Goal: Task Accomplishment & Management: Use online tool/utility

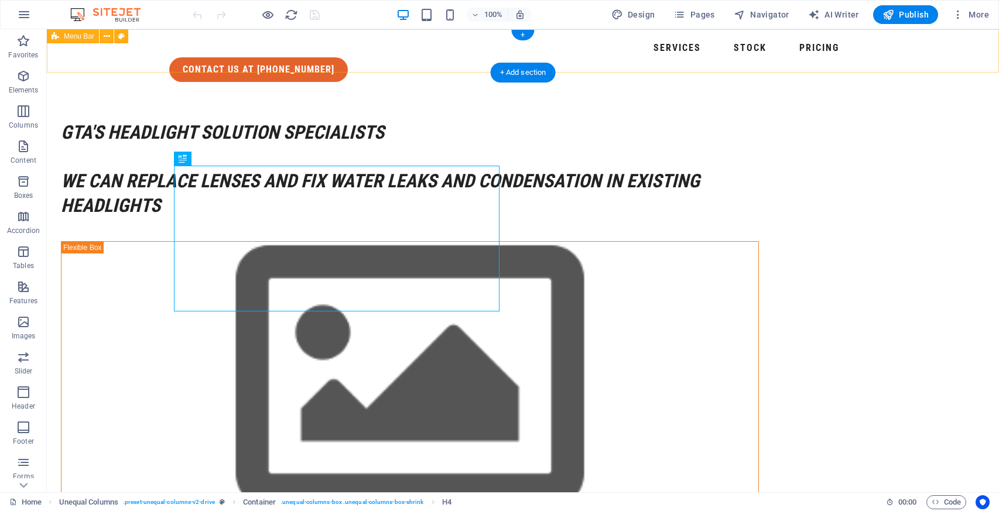
click at [610, 53] on div "Services Stock Pricing contact us at [PHONE_NUMBER]" at bounding box center [523, 60] width 952 height 62
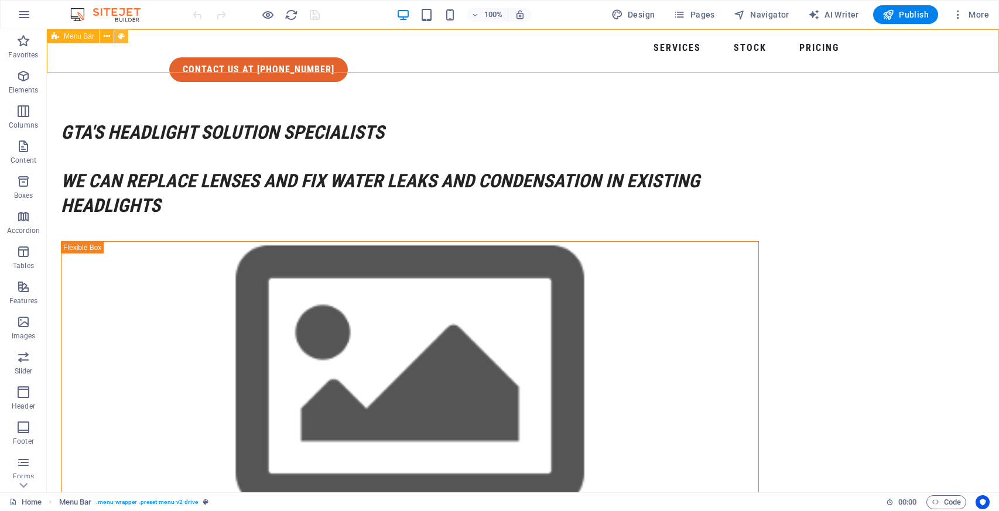
click at [123, 37] on icon at bounding box center [121, 36] width 6 height 12
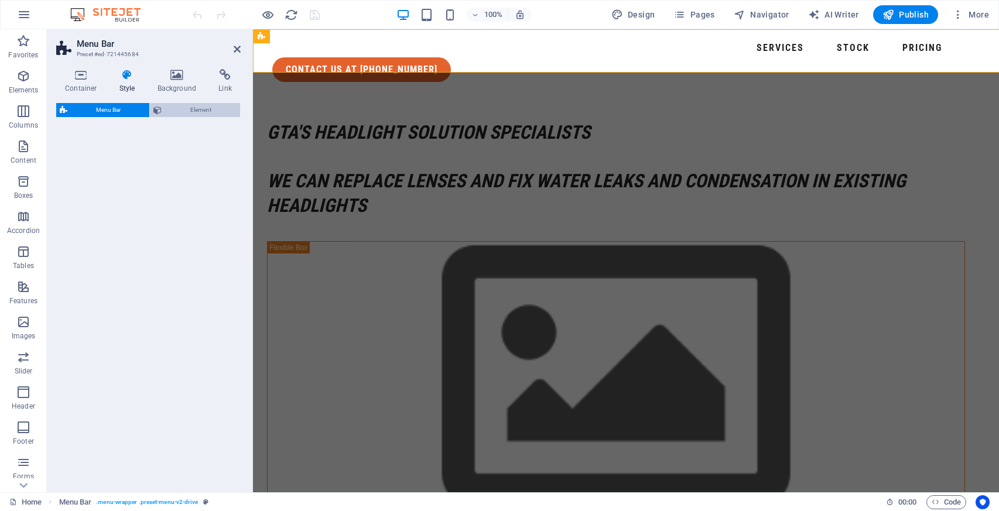
select select "rem"
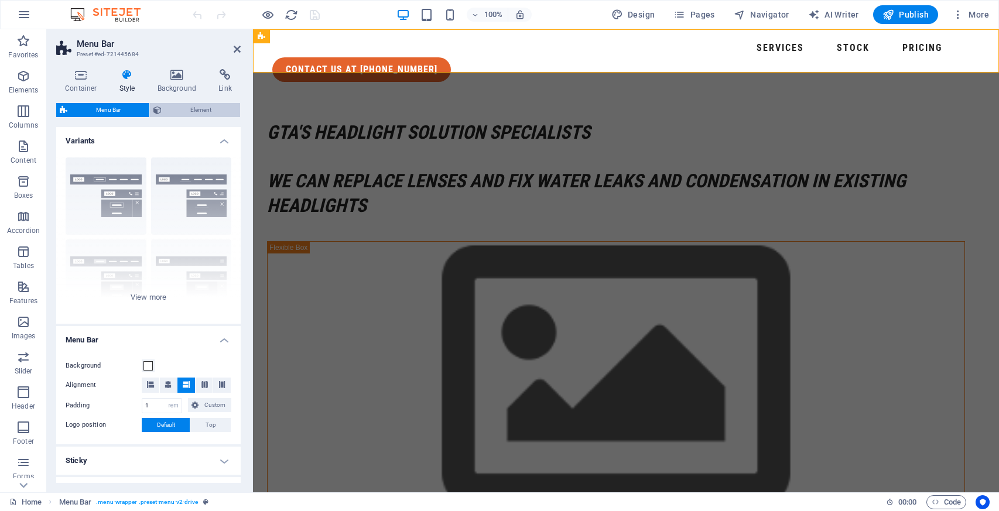
click at [199, 110] on span "Element" at bounding box center [200, 110] width 71 height 14
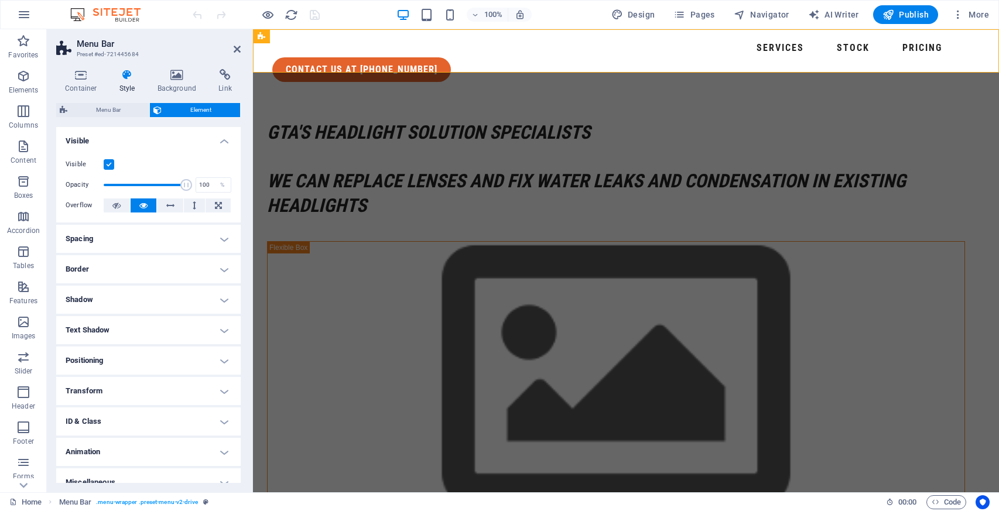
scroll to position [13, 0]
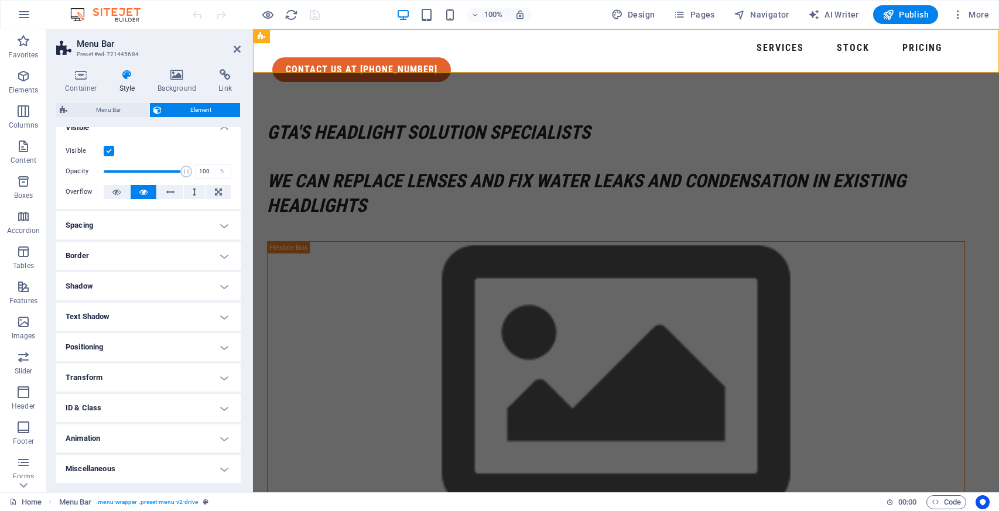
click at [152, 294] on h4 "Shadow" at bounding box center [148, 286] width 184 height 28
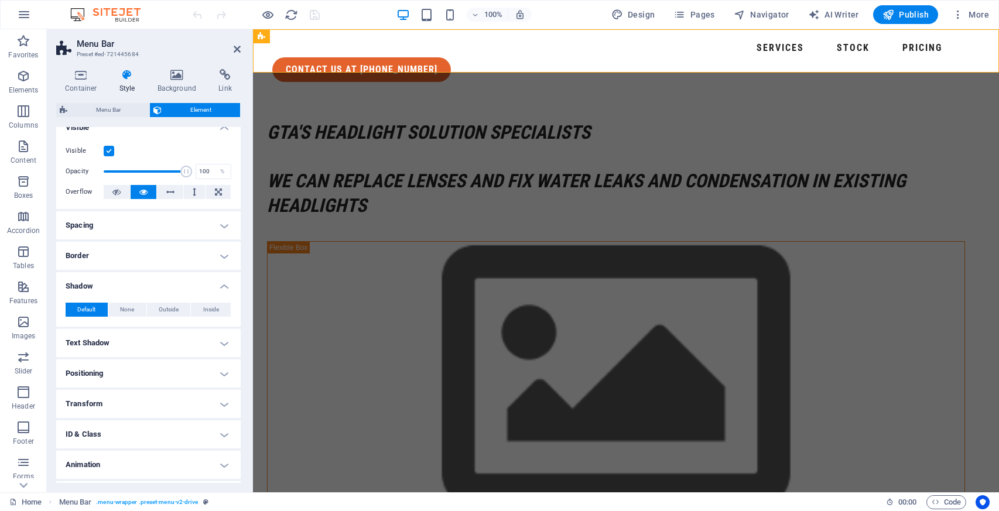
click at [167, 288] on h4 "Shadow" at bounding box center [148, 282] width 184 height 21
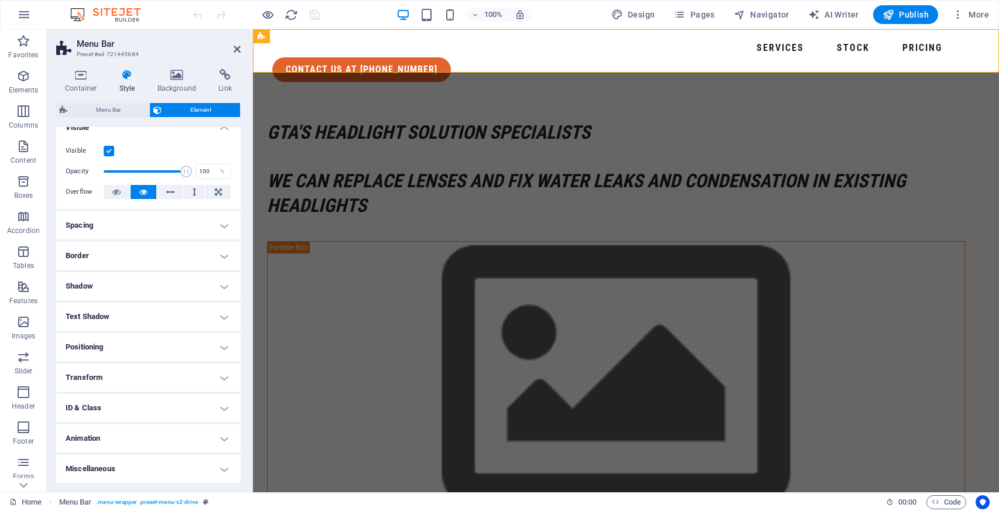
scroll to position [0, 0]
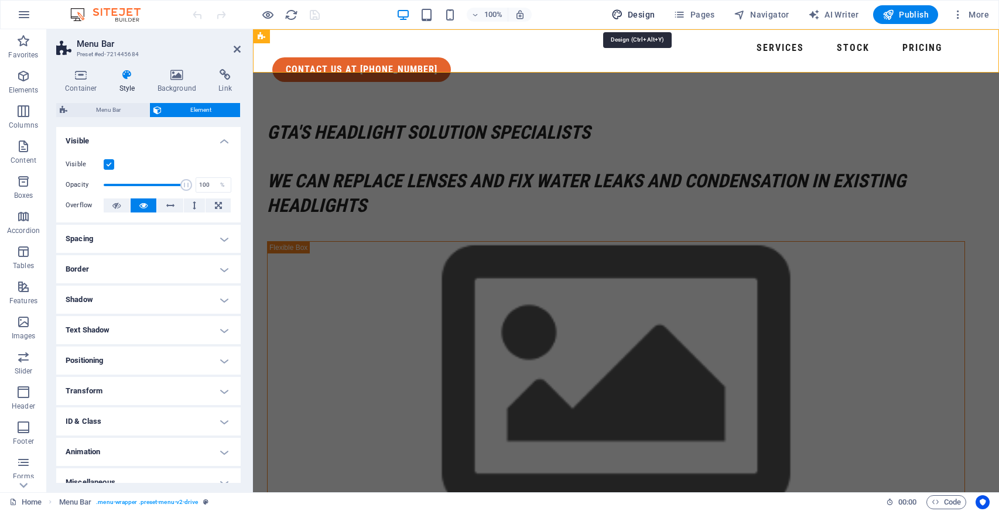
click at [626, 5] on button "Design" at bounding box center [633, 14] width 53 height 19
select select "px"
select select "400"
select select "px"
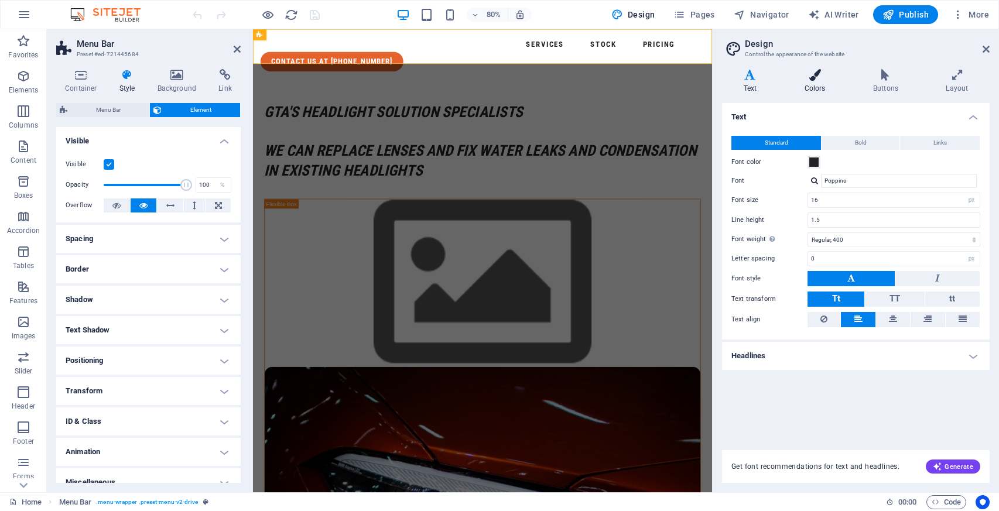
click at [818, 74] on icon at bounding box center [815, 75] width 64 height 12
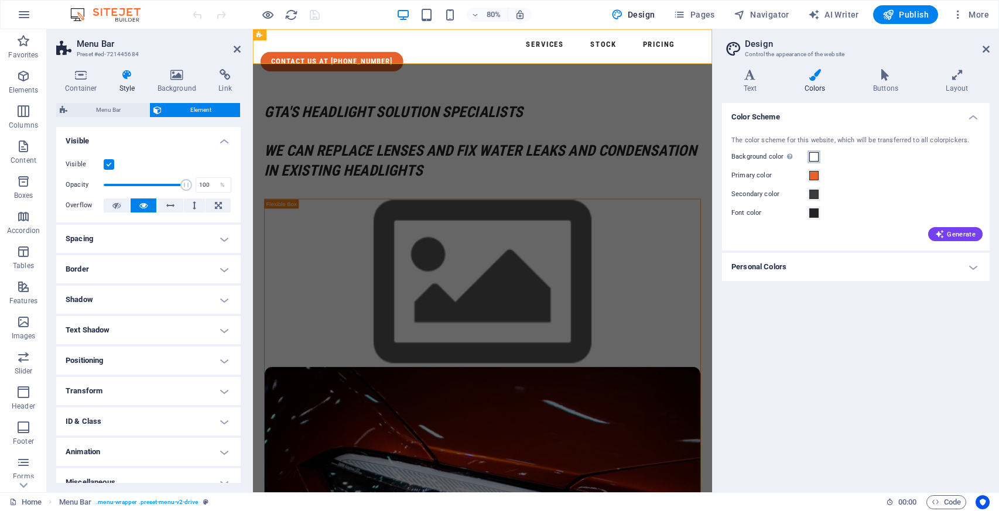
click at [808, 156] on button "Background color Only visible if it is not covered by other backgrounds." at bounding box center [814, 157] width 13 height 13
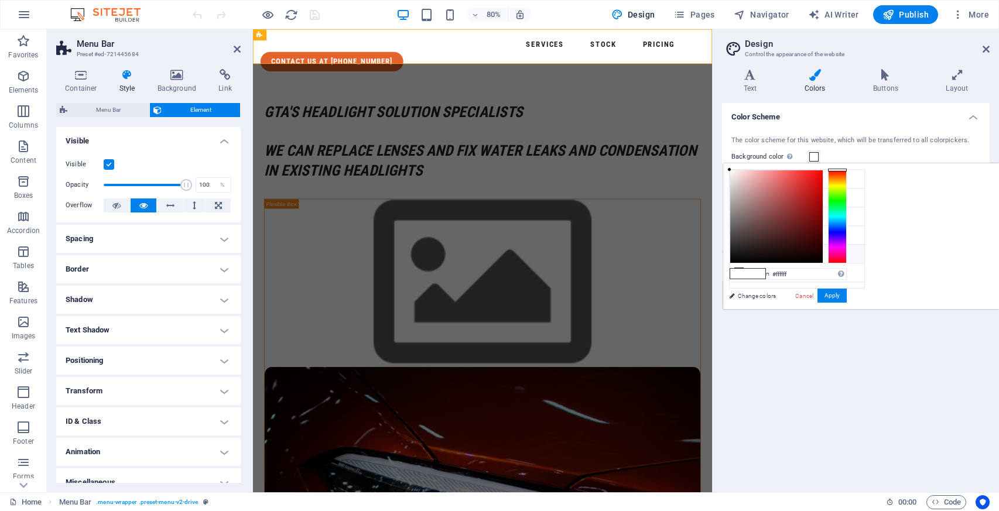
click at [775, 258] on li "Custom color 1 #a7a7a7" at bounding box center [797, 254] width 135 height 19
type input "#a7a7a7"
click at [778, 255] on li "Custom color 1 #a7a7a7" at bounding box center [797, 254] width 135 height 19
click at [847, 294] on button "Apply" at bounding box center [832, 296] width 29 height 14
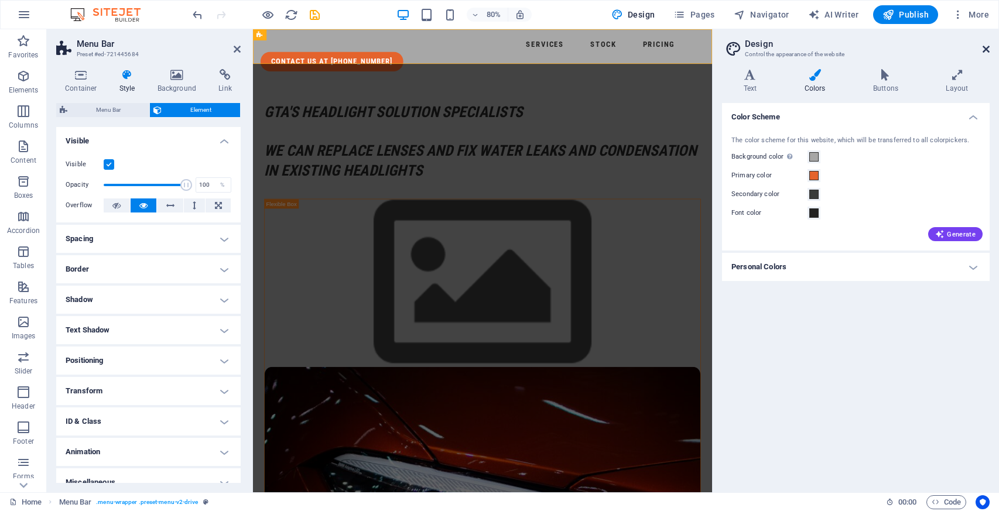
click at [986, 46] on icon at bounding box center [986, 49] width 7 height 9
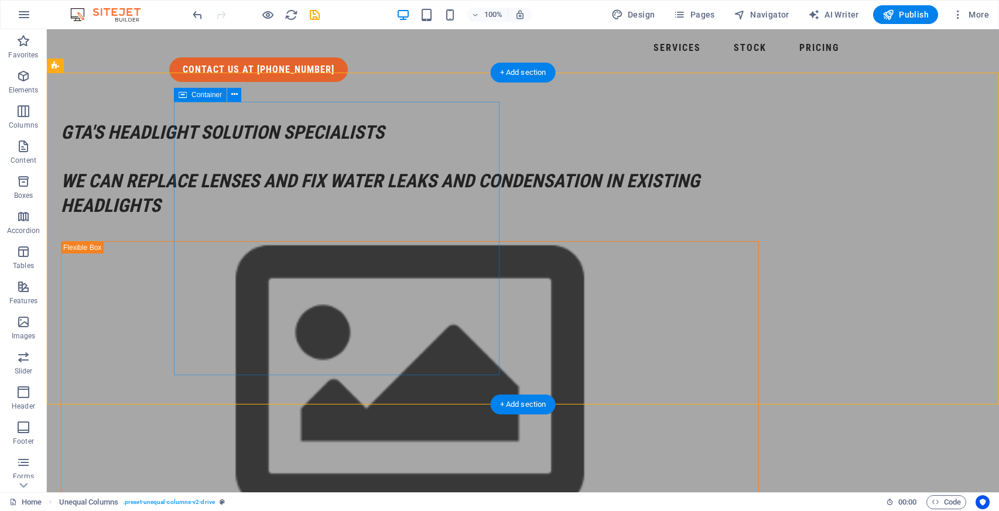
click at [480, 142] on div "GTA's headlight solution specialists we can replace lenses and fix water leaks …" at bounding box center [410, 169] width 698 height 97
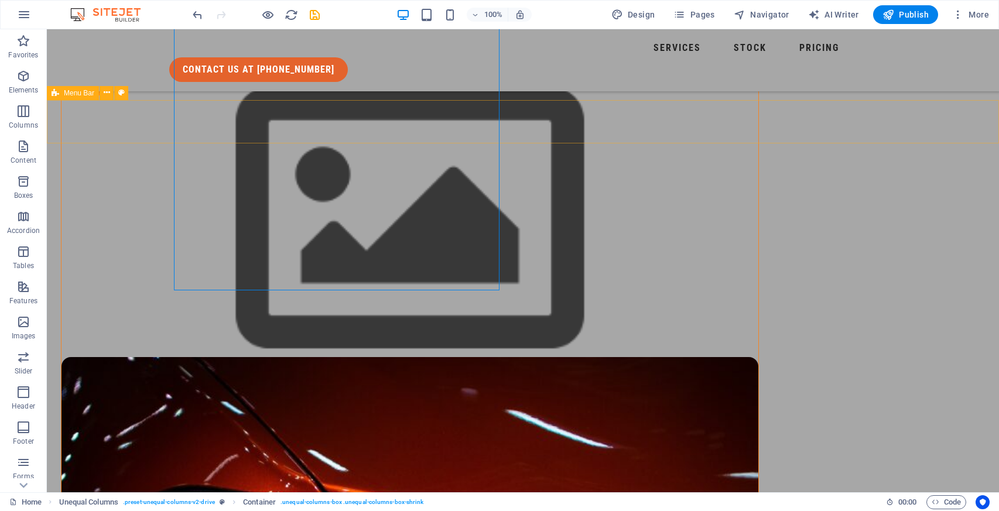
scroll to position [53, 0]
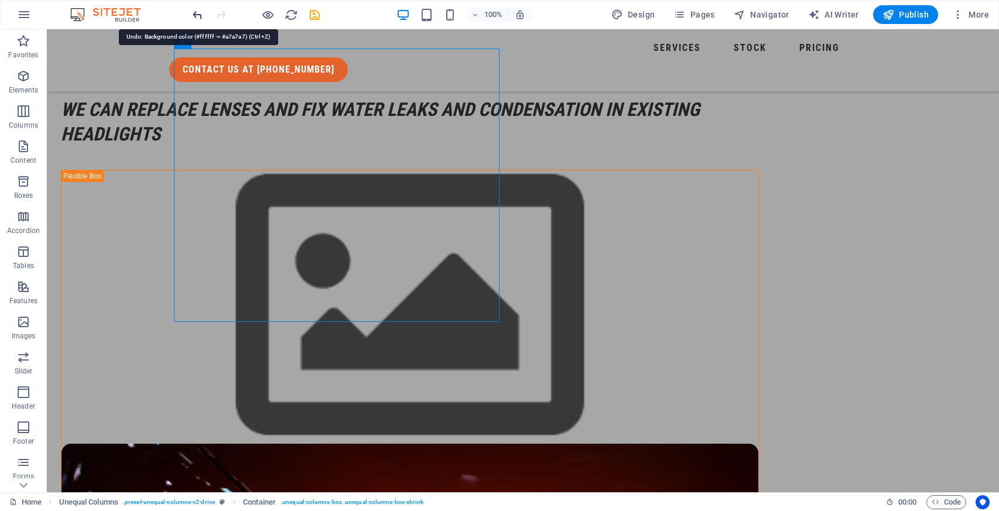
click at [197, 13] on icon "undo" at bounding box center [197, 14] width 13 height 13
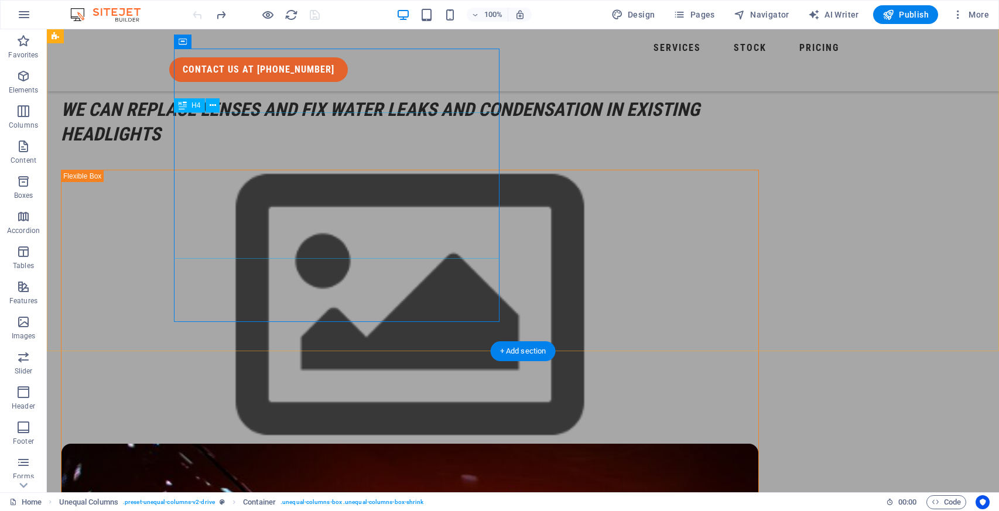
scroll to position [0, 0]
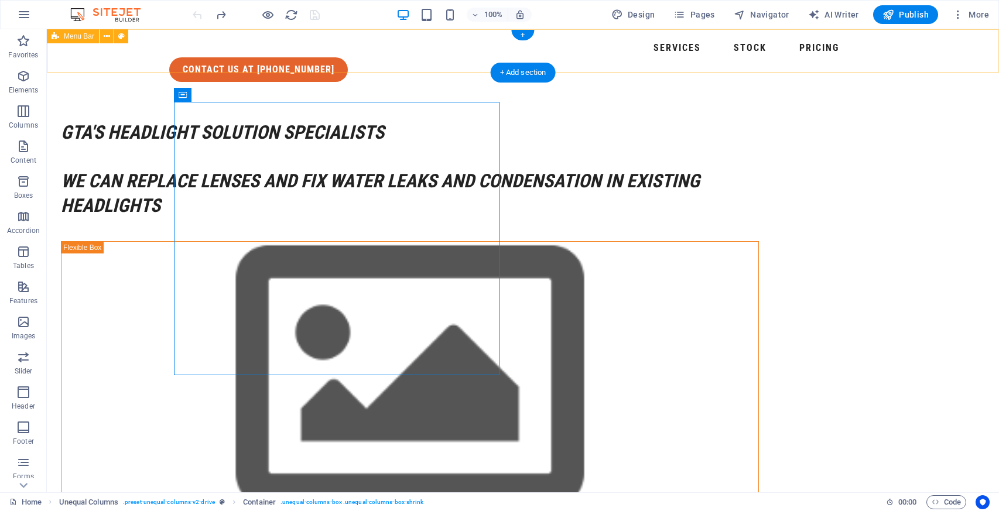
click at [563, 39] on div "Services Stock Pricing contact us at [PHONE_NUMBER]" at bounding box center [523, 60] width 952 height 62
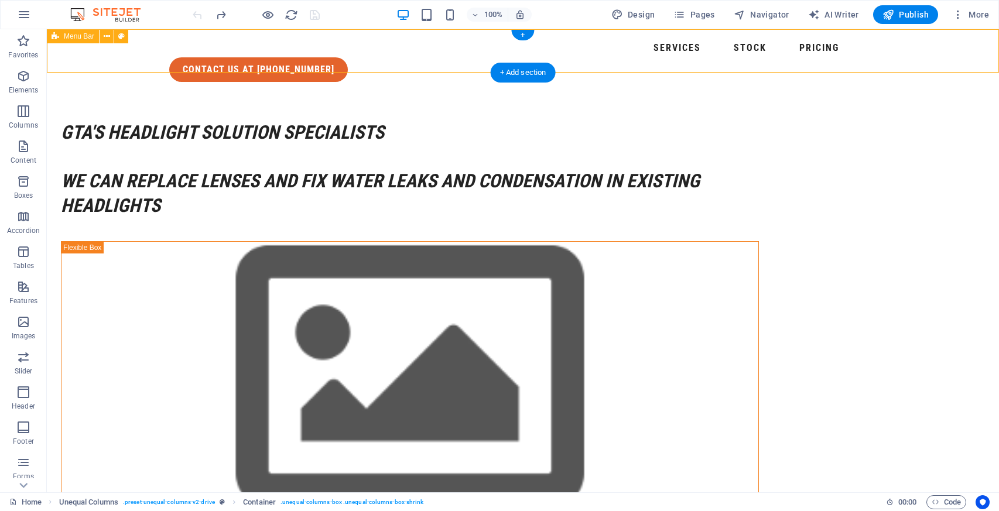
click at [563, 39] on div "Services Stock Pricing contact us at [PHONE_NUMBER]" at bounding box center [523, 60] width 952 height 62
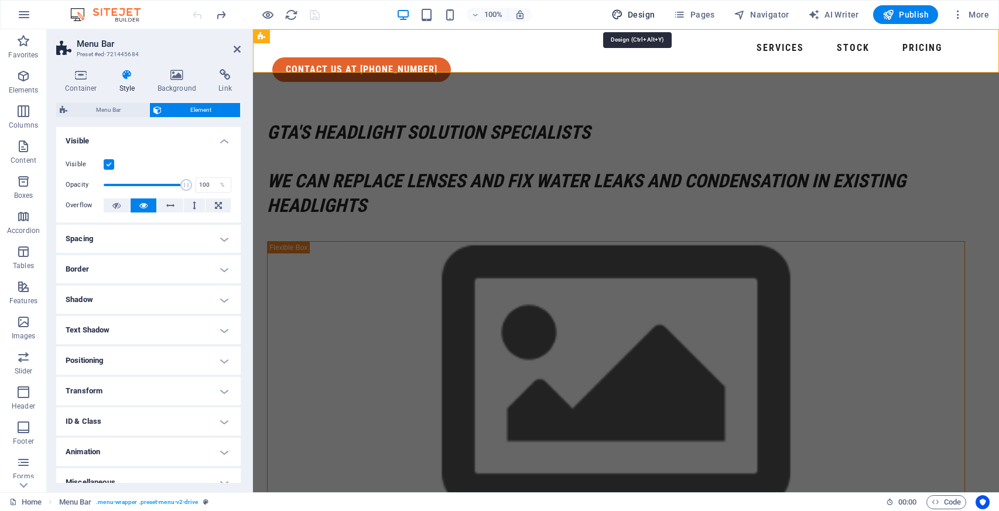
click at [645, 13] on span "Design" at bounding box center [633, 15] width 44 height 12
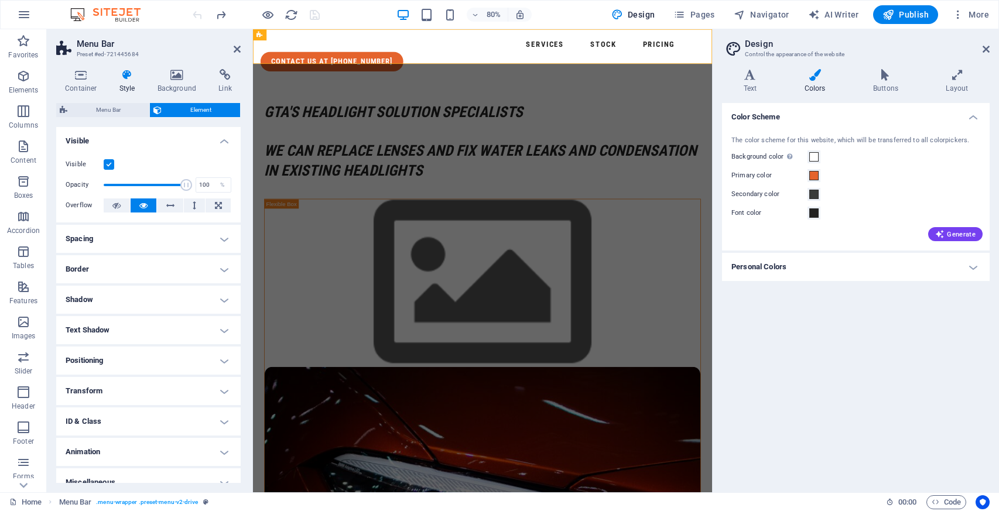
click at [809, 262] on h4 "Personal Colors" at bounding box center [856, 267] width 268 height 28
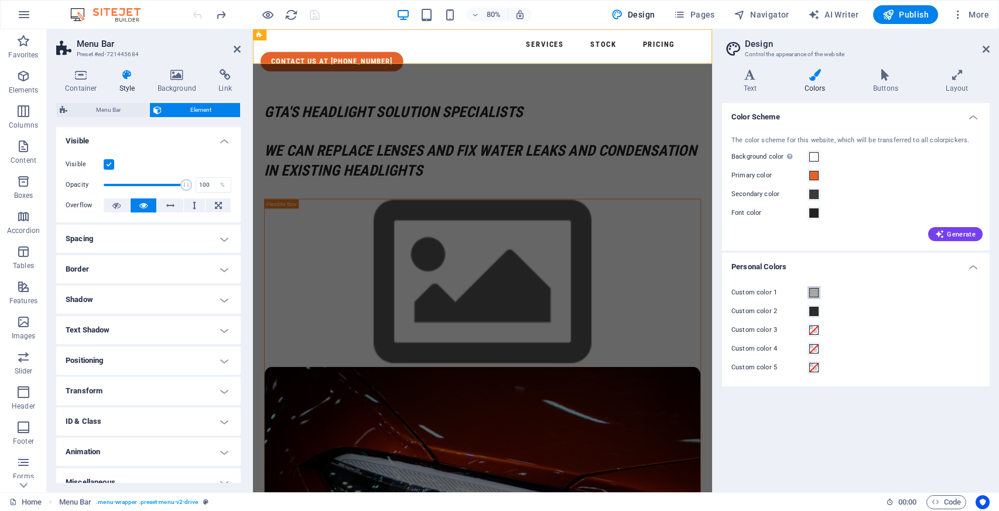
click at [814, 293] on span at bounding box center [813, 292] width 9 height 9
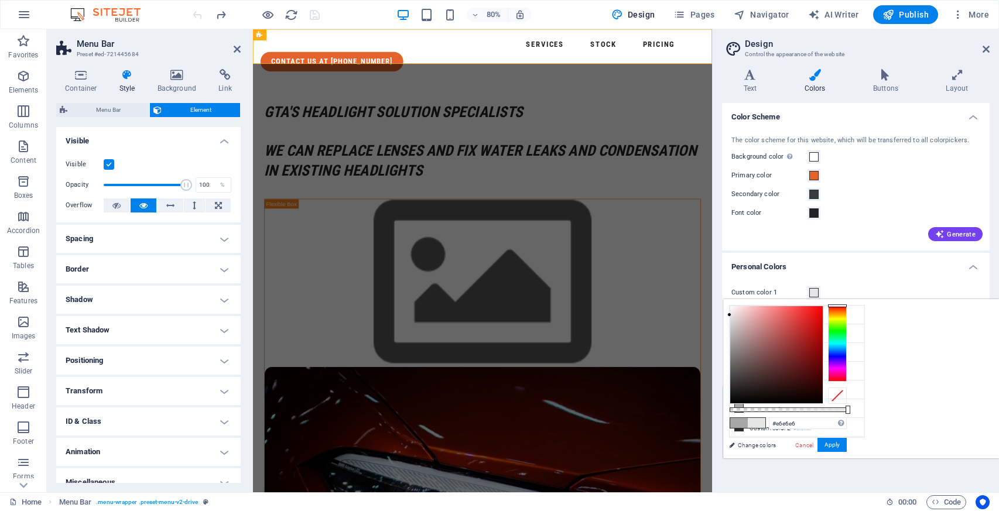
drag, startPoint x: 875, startPoint y: 339, endPoint x: 869, endPoint y: 315, distance: 24.1
click at [853, 315] on div "#e6e6e6 Supported formats #0852ed rgb(8, 82, 237) rgba(8, 82, 237, 90%) hsv(221…" at bounding box center [787, 464] width 129 height 329
type input "#e5e5e5"
click at [847, 443] on button "Apply" at bounding box center [832, 445] width 29 height 14
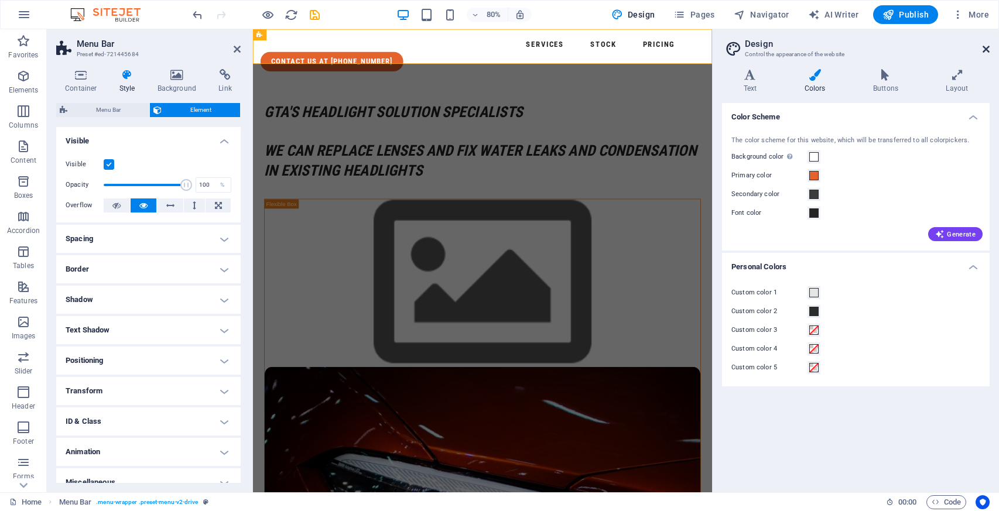
click at [987, 46] on icon at bounding box center [986, 49] width 7 height 9
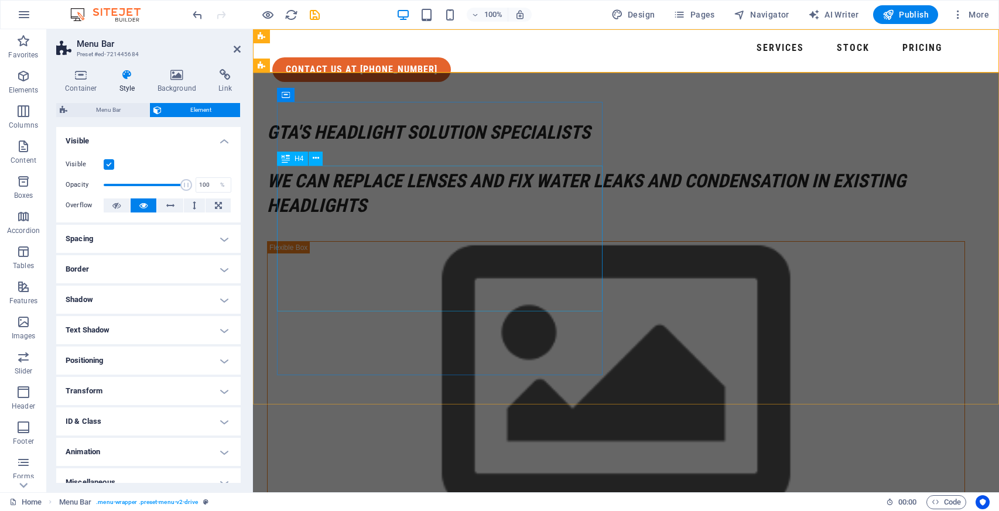
click at [512, 218] on div "GTA's headlight solution specialists we can replace lenses and fix water leaks …" at bounding box center [616, 169] width 698 height 97
